Goal: Information Seeking & Learning: Learn about a topic

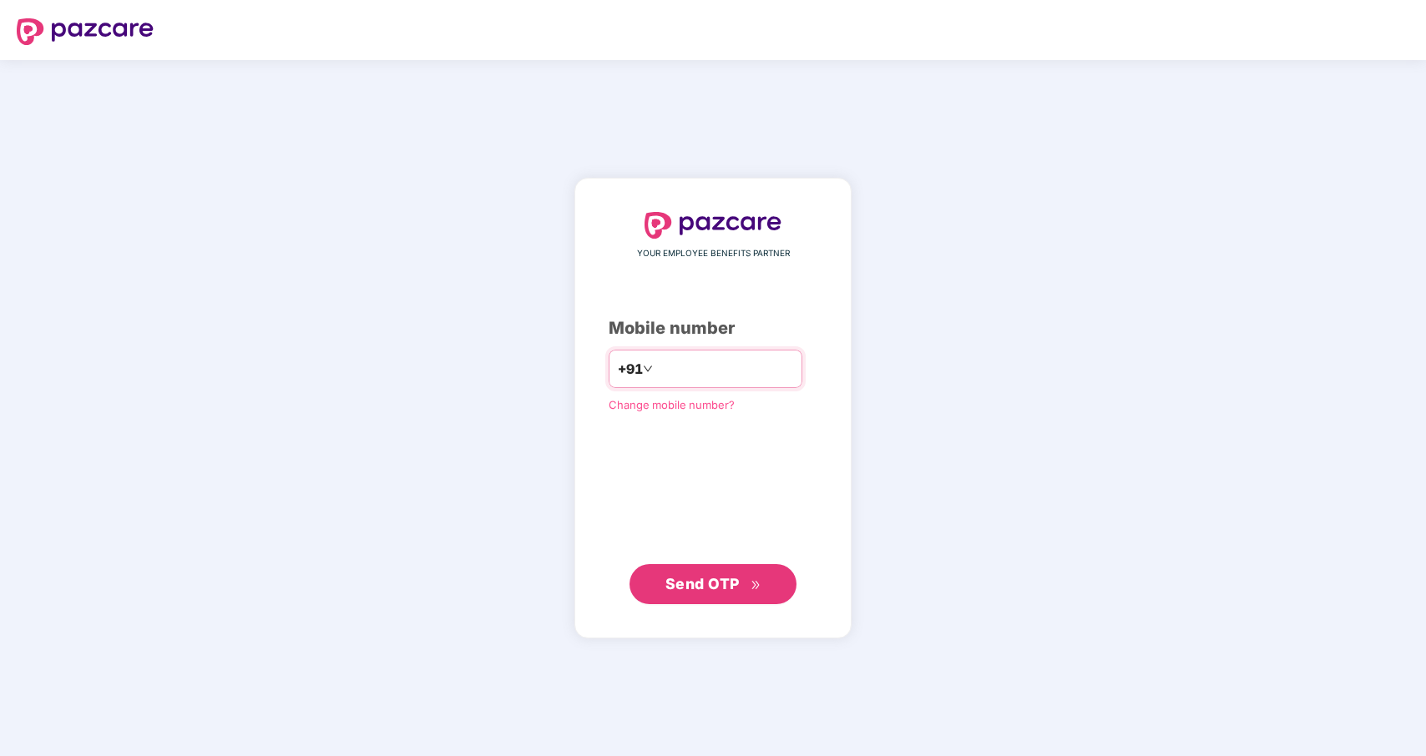
click at [711, 375] on input "number" at bounding box center [724, 369] width 137 height 27
type input "**********"
click at [722, 364] on input "**********" at bounding box center [724, 369] width 137 height 27
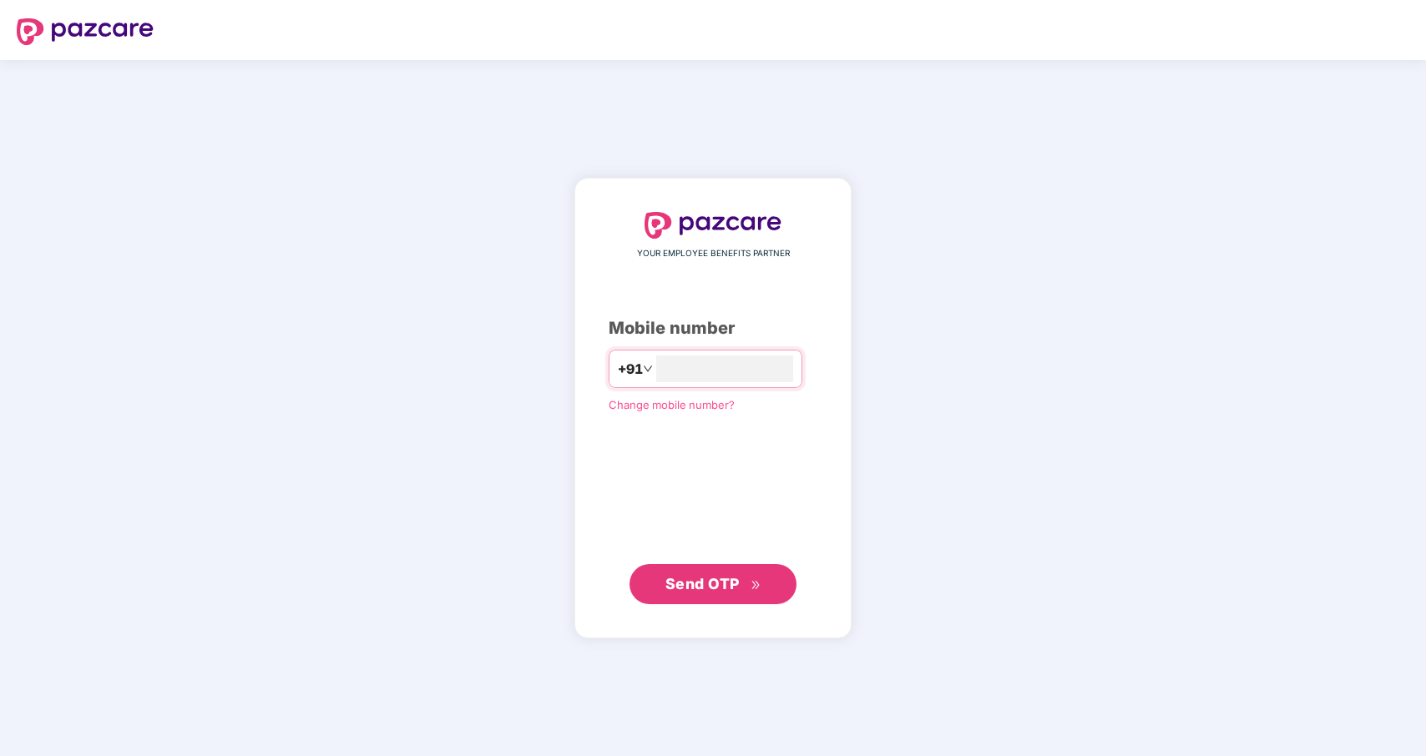
type input "**********"
click at [697, 570] on button "Send OTP" at bounding box center [712, 583] width 167 height 40
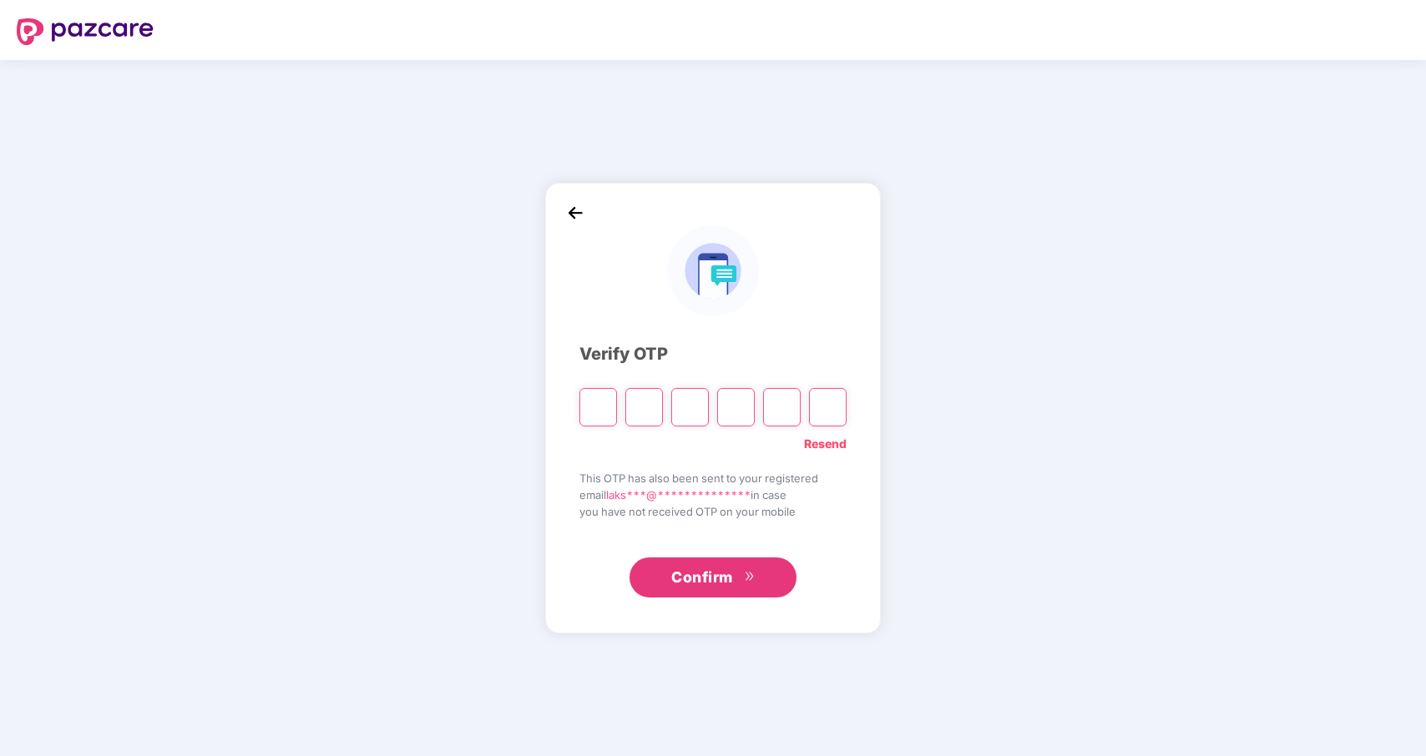
type input "*"
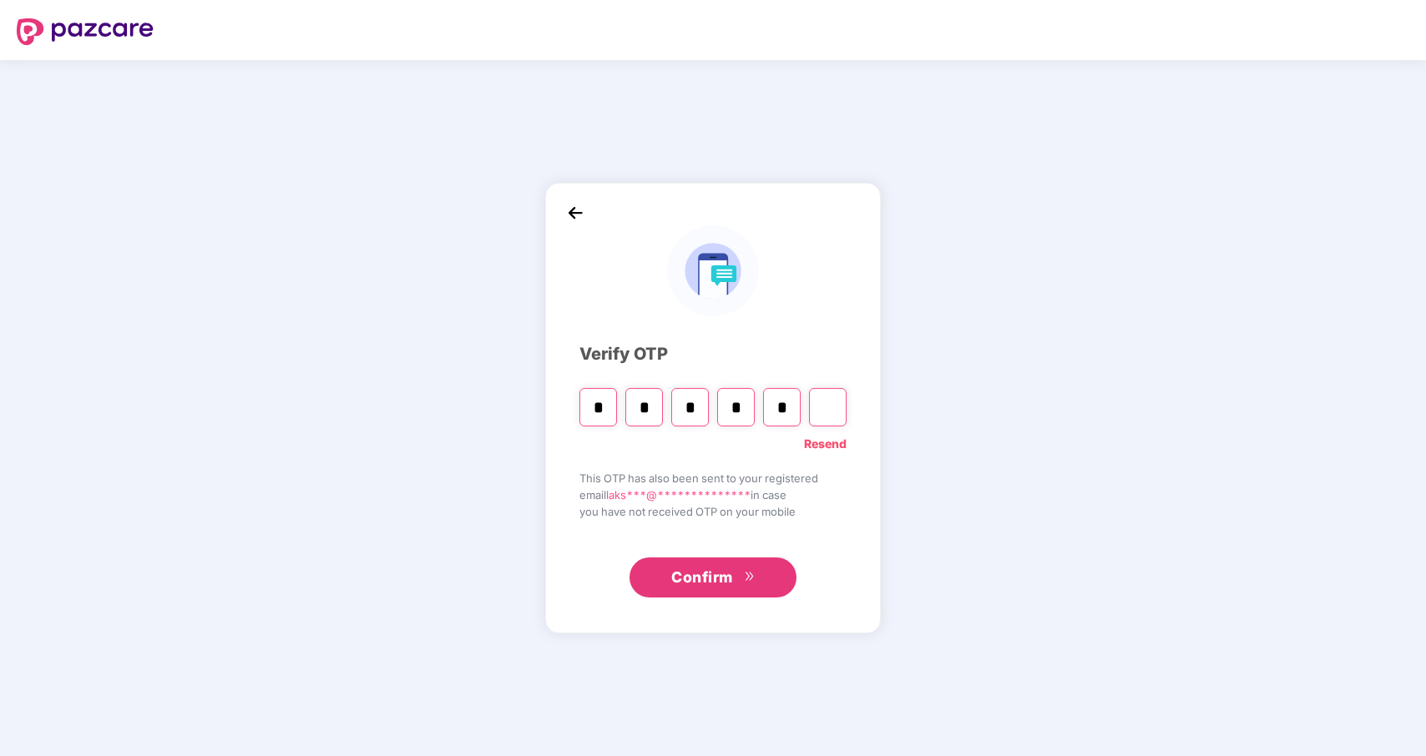
type input "*"
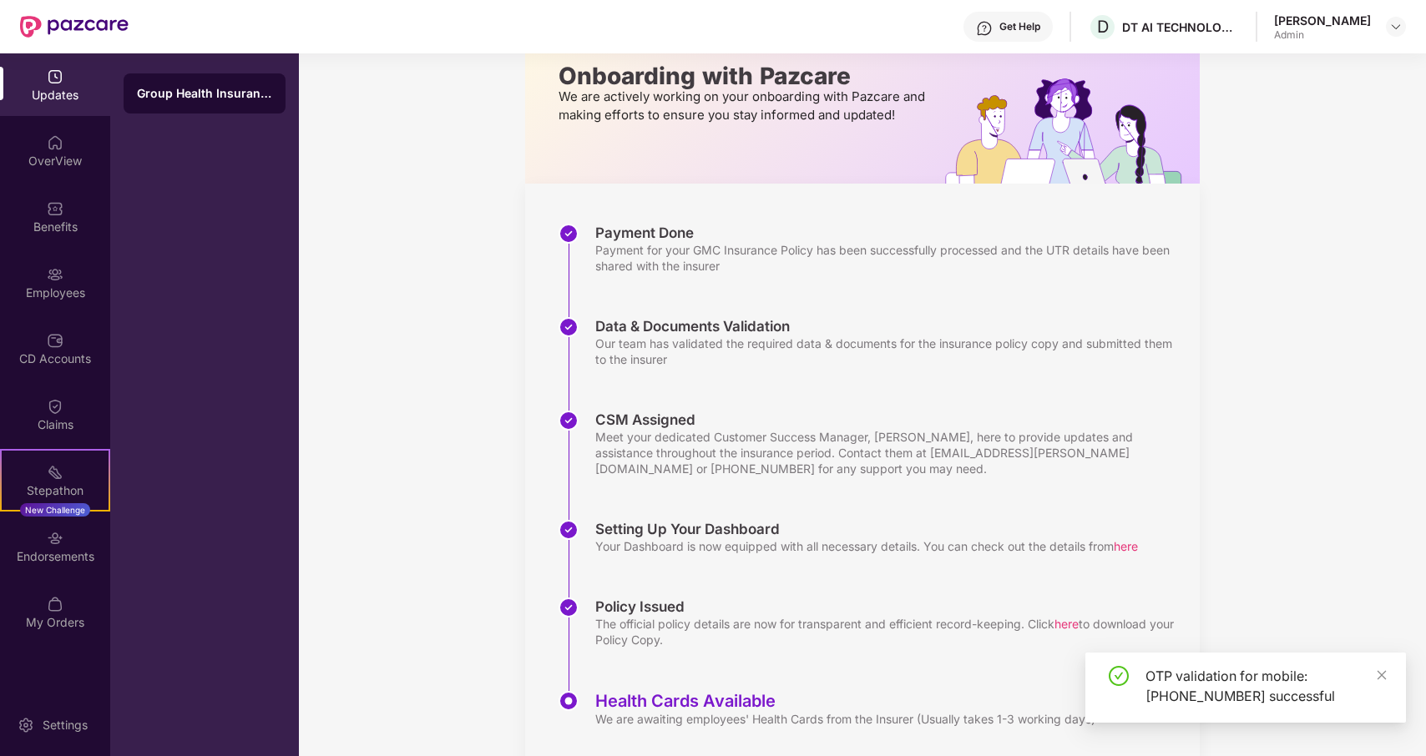
scroll to position [147, 0]
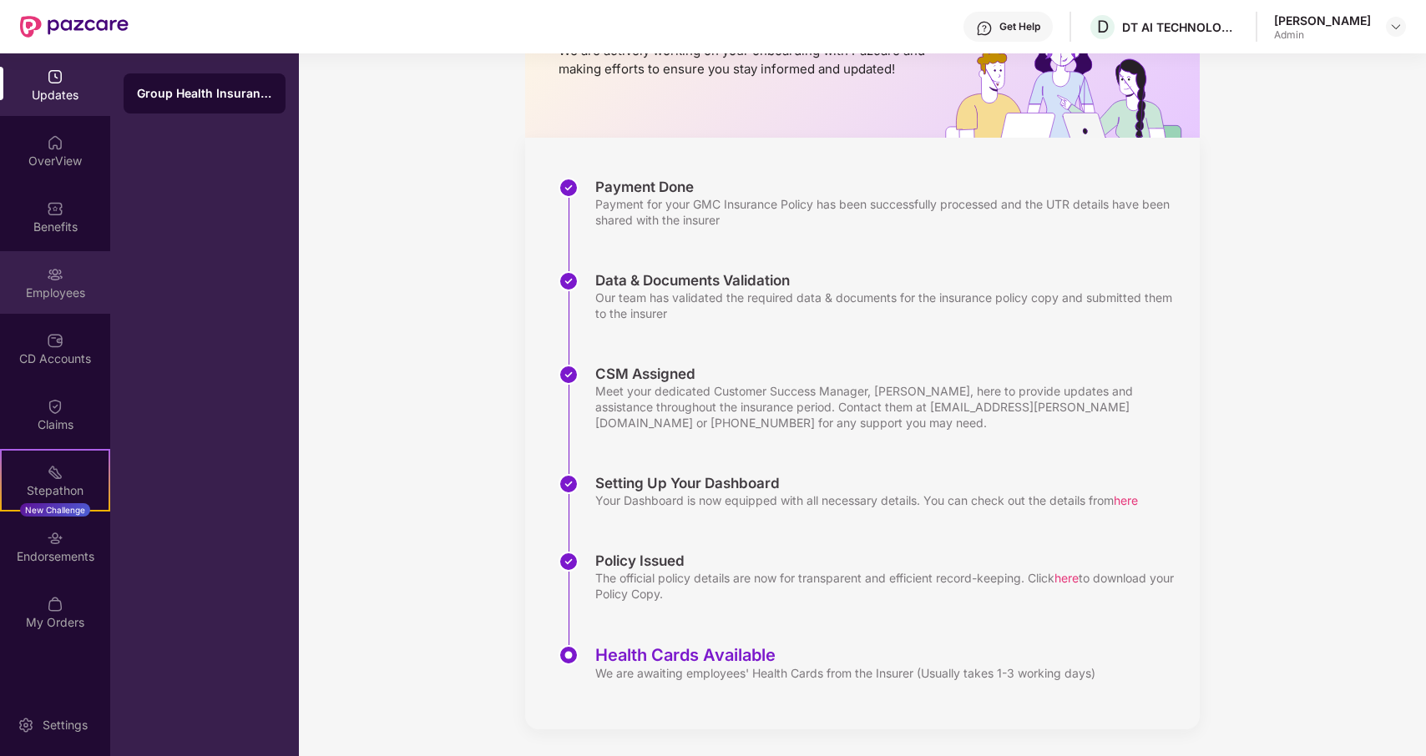
click at [53, 279] on img at bounding box center [55, 274] width 17 height 17
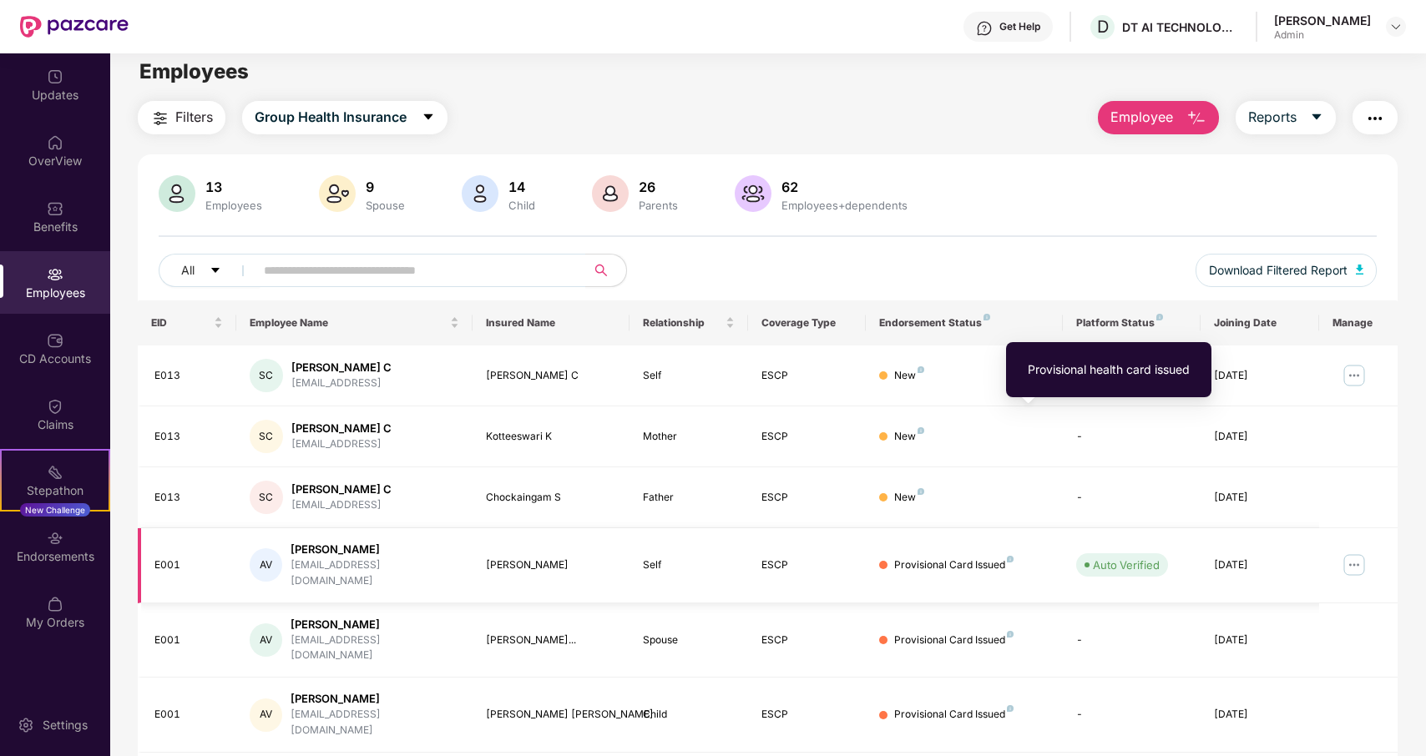
scroll to position [0, 0]
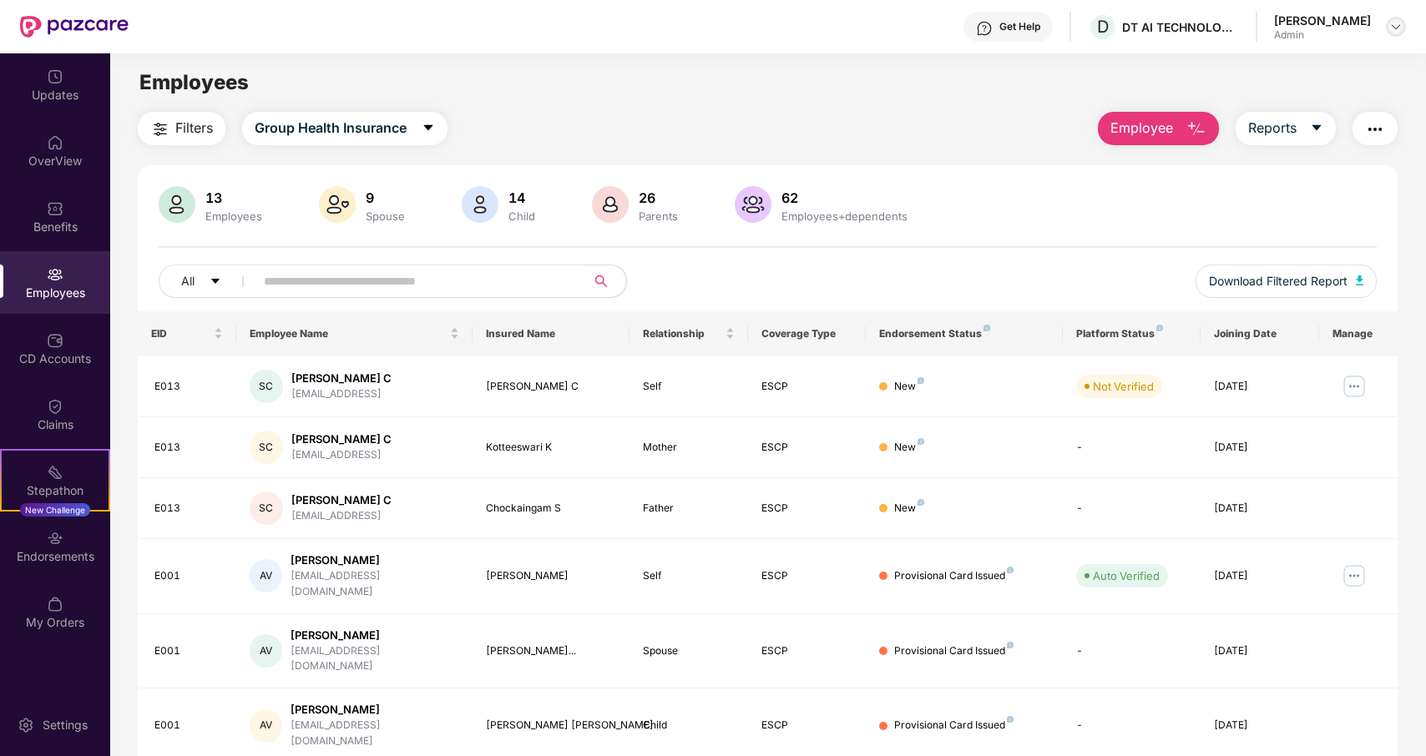
click at [1398, 21] on img at bounding box center [1395, 26] width 13 height 13
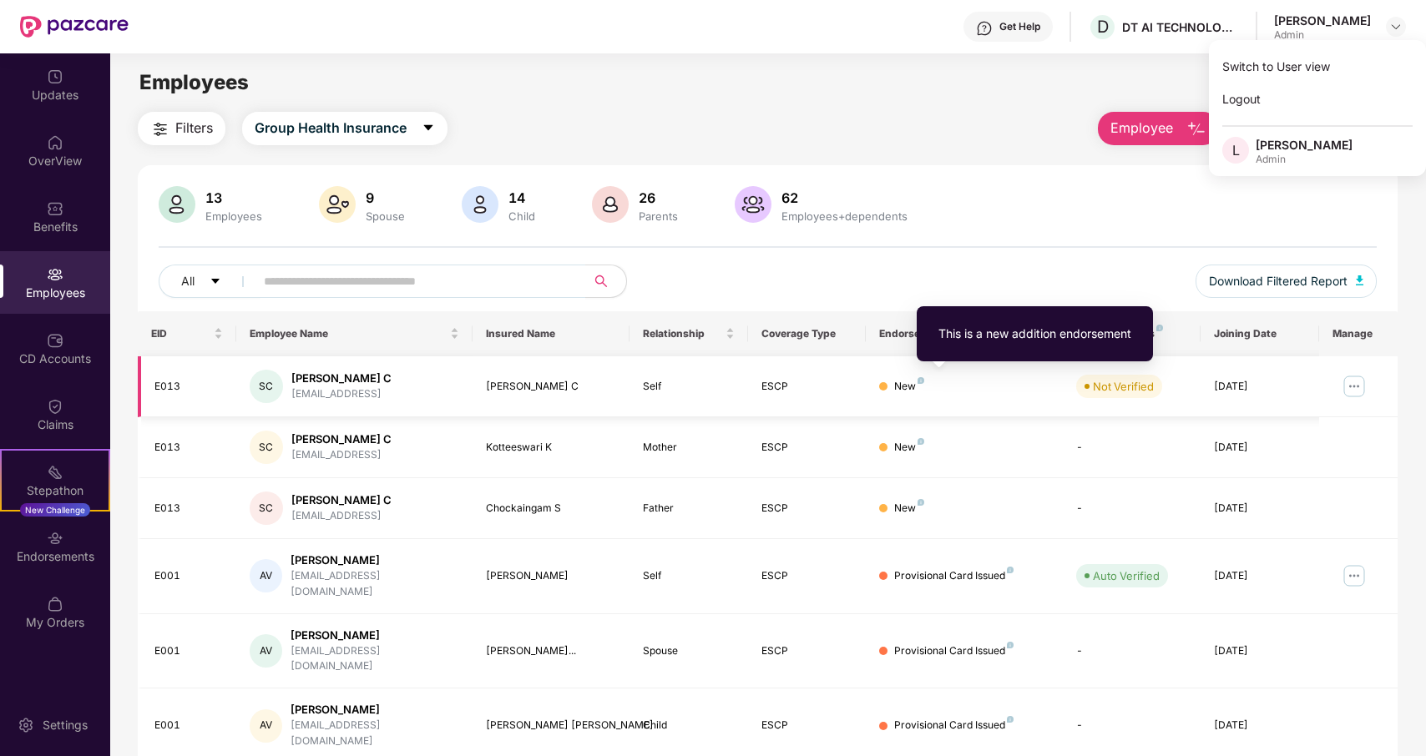
click at [922, 381] on img at bounding box center [920, 380] width 7 height 7
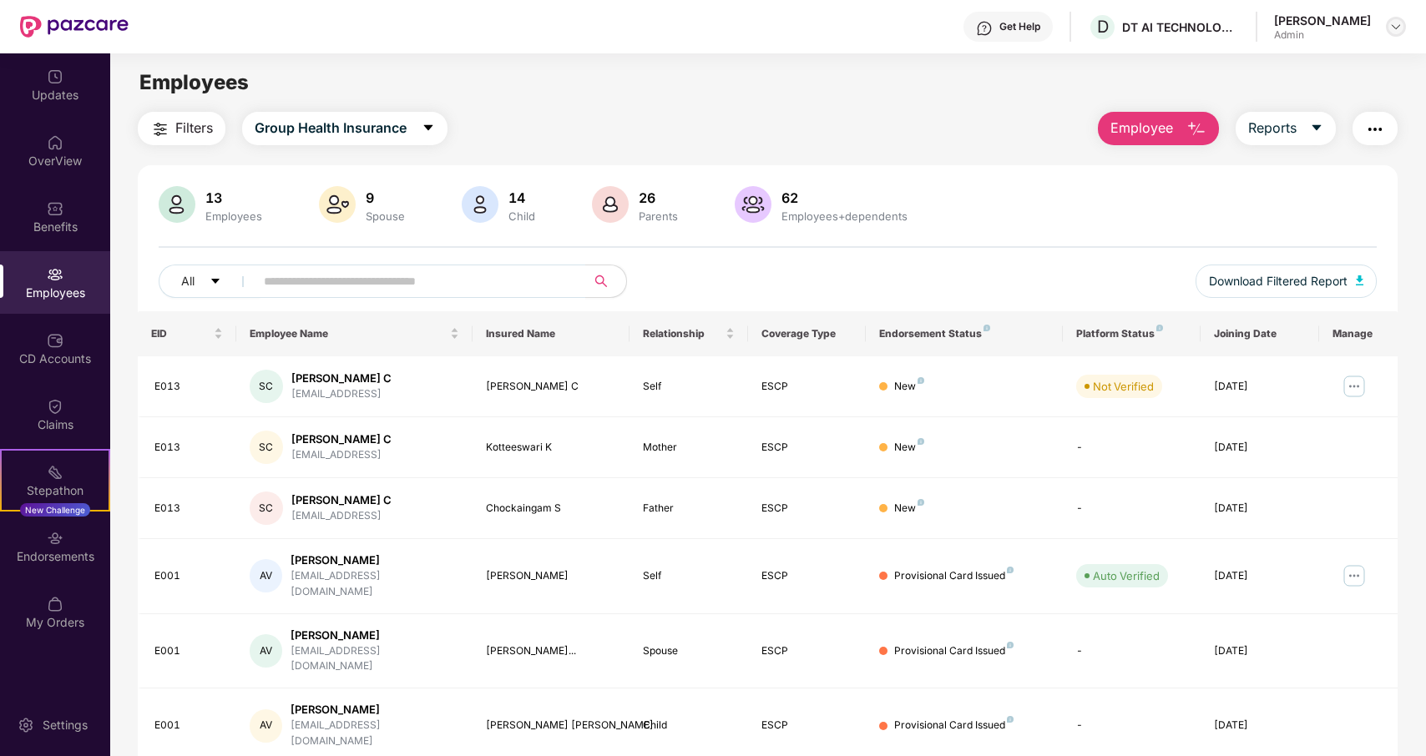
click at [1391, 24] on img at bounding box center [1395, 26] width 13 height 13
click at [1390, 23] on img at bounding box center [1395, 26] width 13 height 13
click at [1396, 25] on img at bounding box center [1395, 26] width 13 height 13
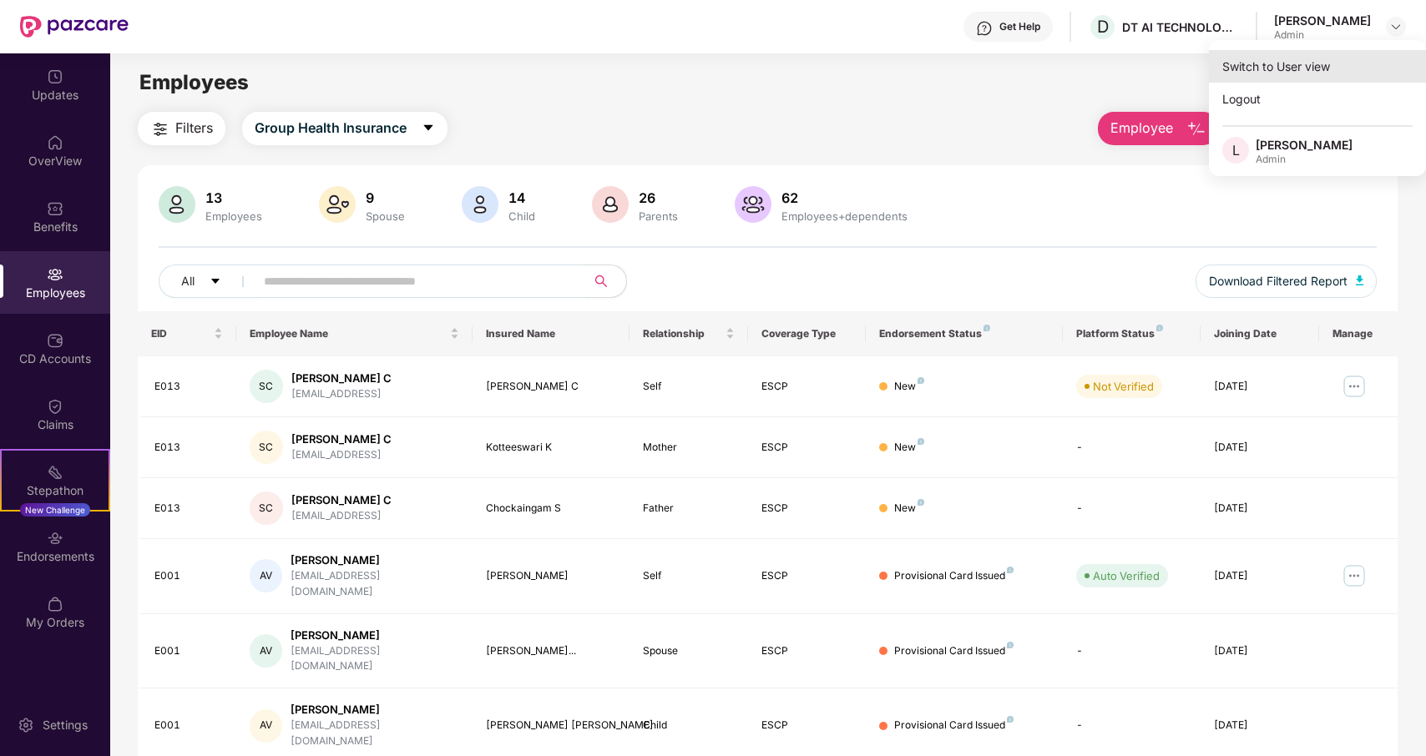
click at [1268, 75] on div "Switch to User view" at bounding box center [1317, 66] width 217 height 33
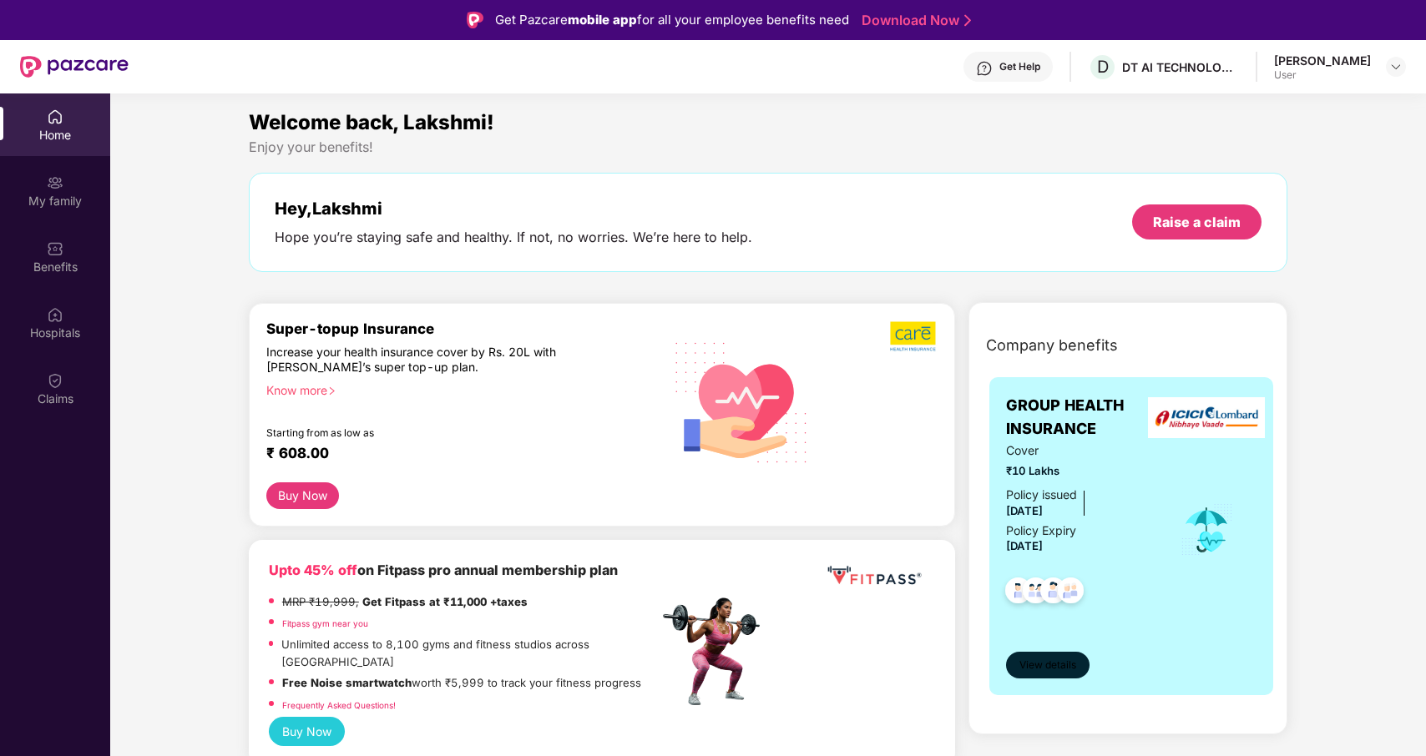
click at [1046, 670] on span "View details" at bounding box center [1047, 666] width 57 height 16
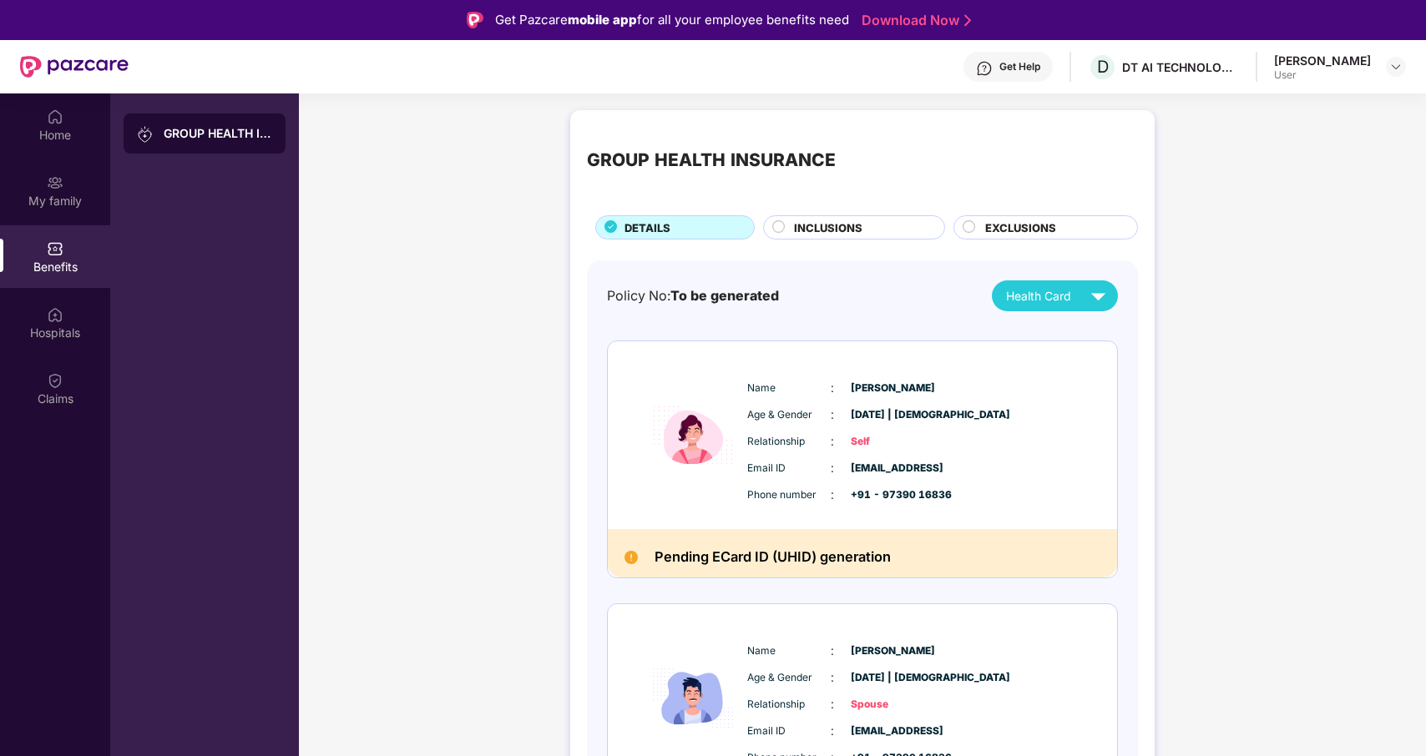
click at [1050, 298] on span "Health Card" at bounding box center [1038, 296] width 65 height 18
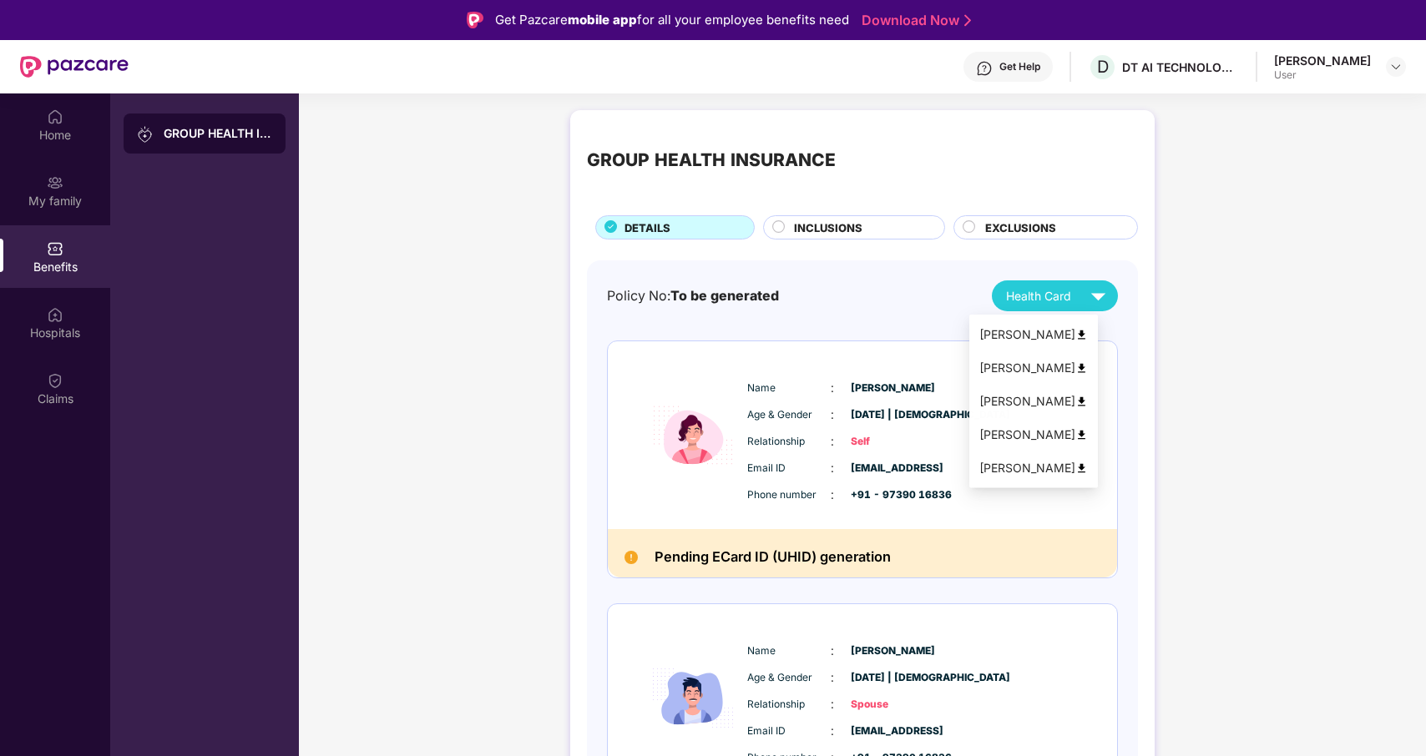
click at [1062, 310] on div "Health Card" at bounding box center [1059, 295] width 107 height 29
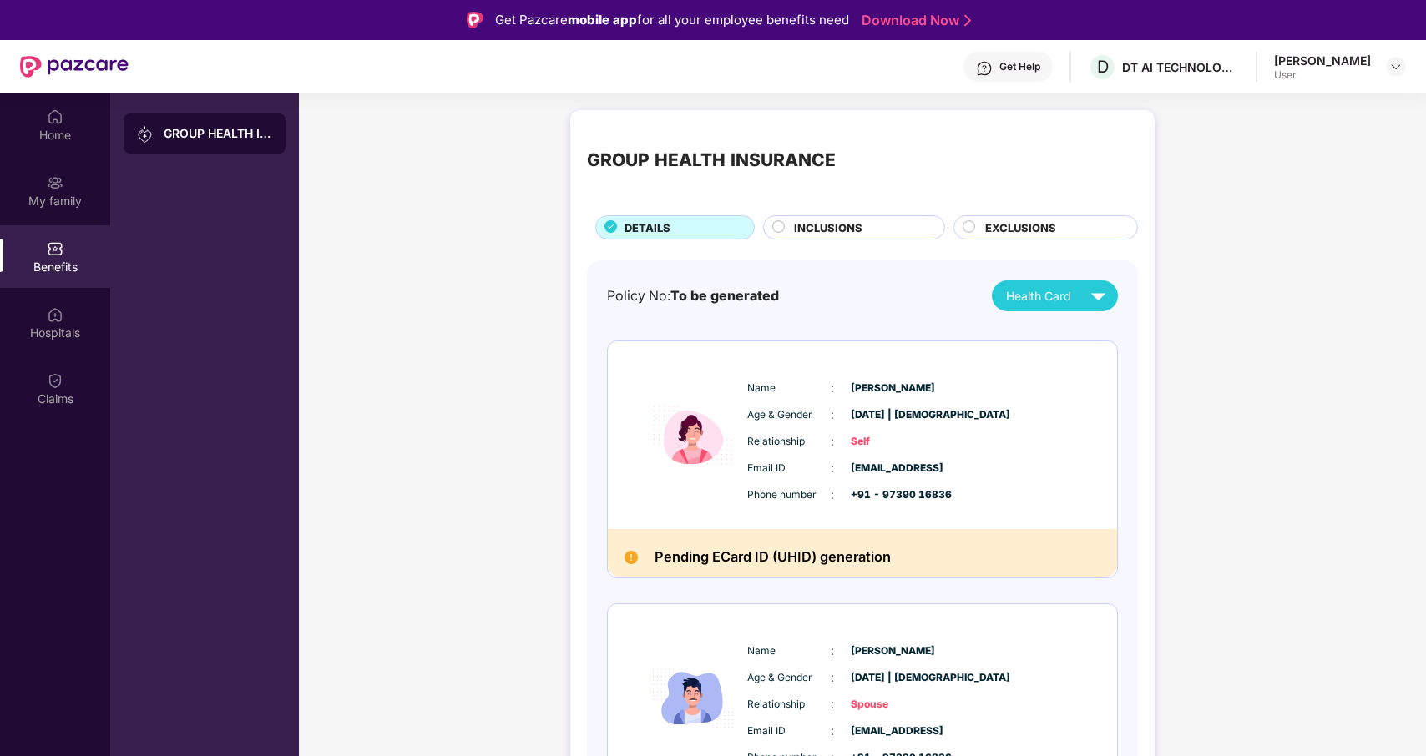
click at [865, 215] on div "GROUP HEALTH INSURANCE DETAILS INCLUSIONS EXCLUSIONS" at bounding box center [862, 183] width 551 height 113
click at [865, 227] on div "INCLUSIONS" at bounding box center [861, 229] width 150 height 19
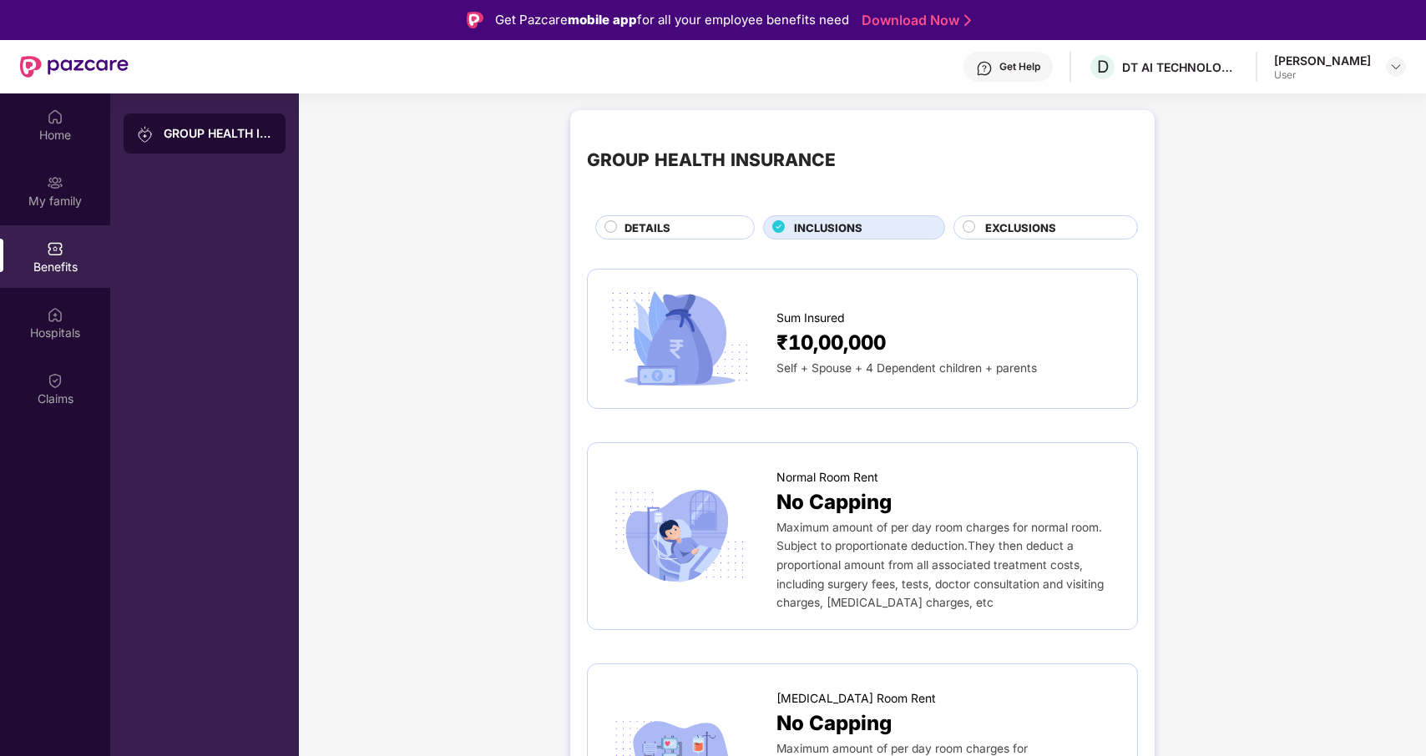
click at [1024, 227] on span "EXCLUSIONS" at bounding box center [1020, 228] width 71 height 17
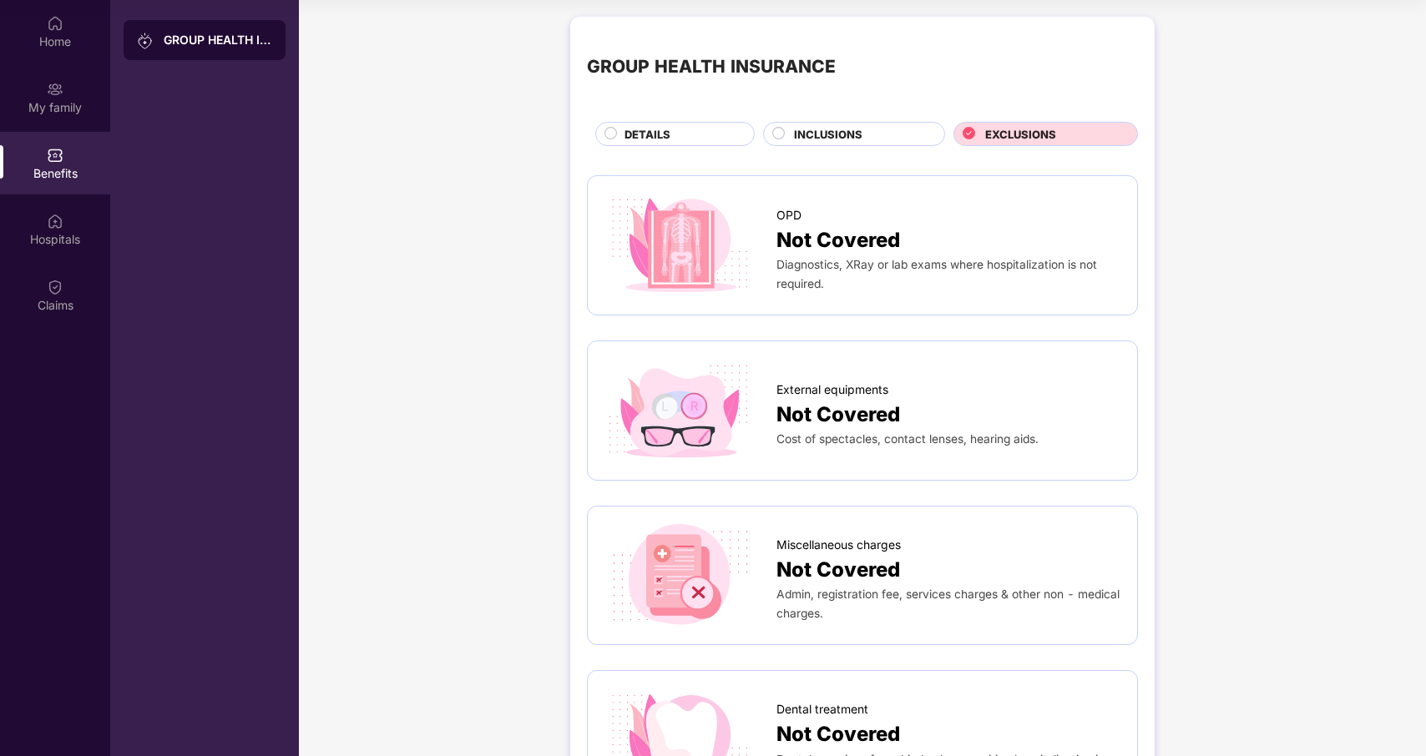
click at [624, 133] on span "DETAILS" at bounding box center [647, 134] width 46 height 17
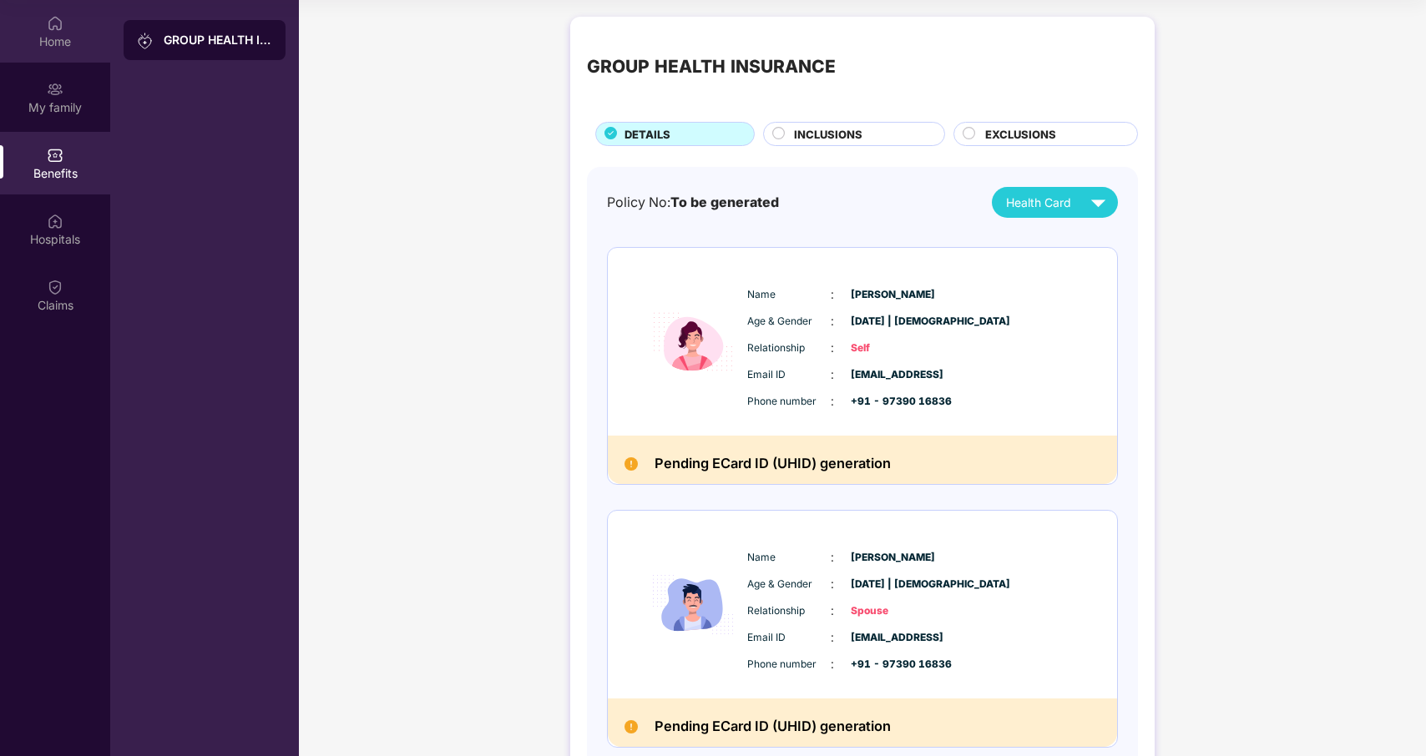
click at [51, 30] on img at bounding box center [55, 23] width 17 height 17
